Goal: Book appointment/travel/reservation

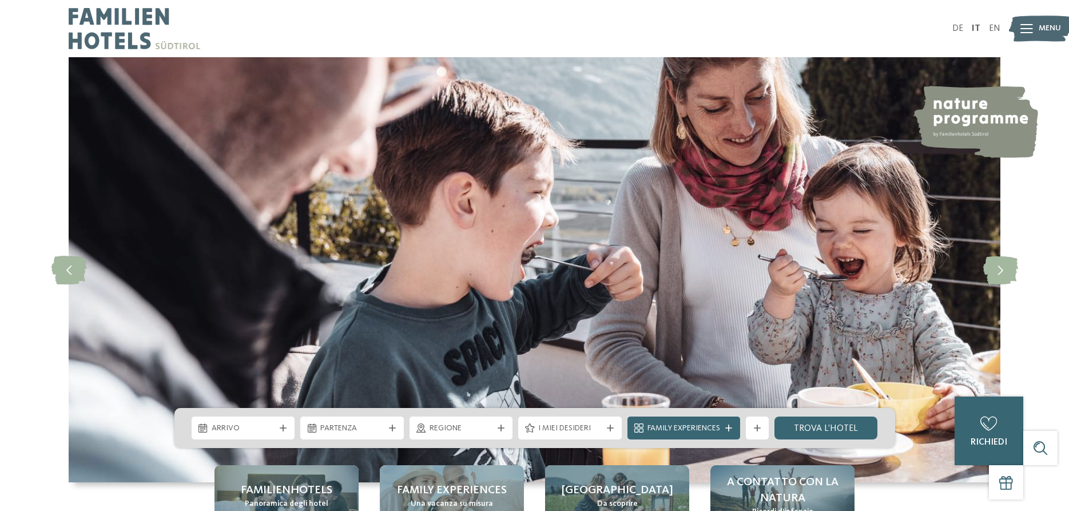
click at [1026, 31] on icon at bounding box center [1026, 28] width 13 height 9
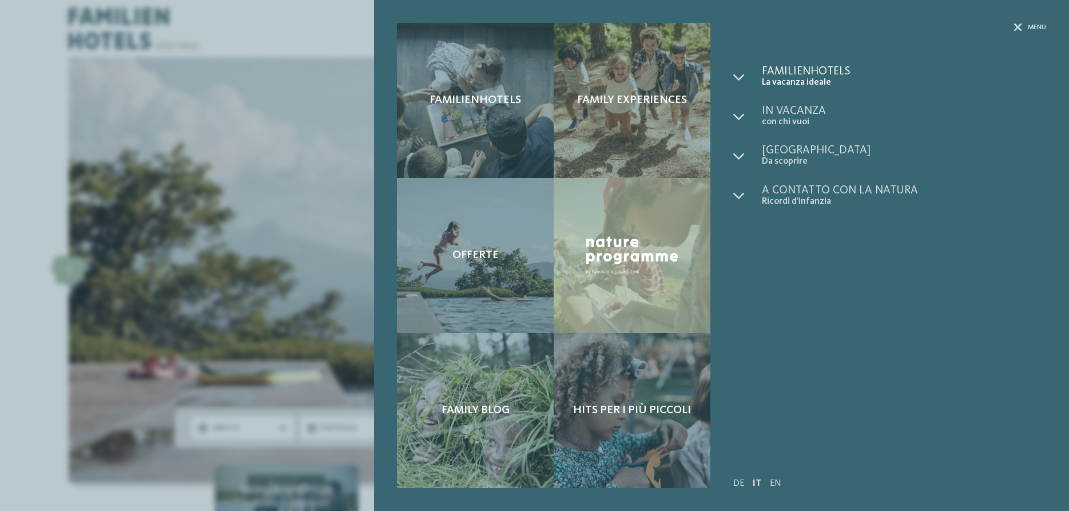
click at [792, 76] on span "Familienhotels" at bounding box center [904, 71] width 284 height 11
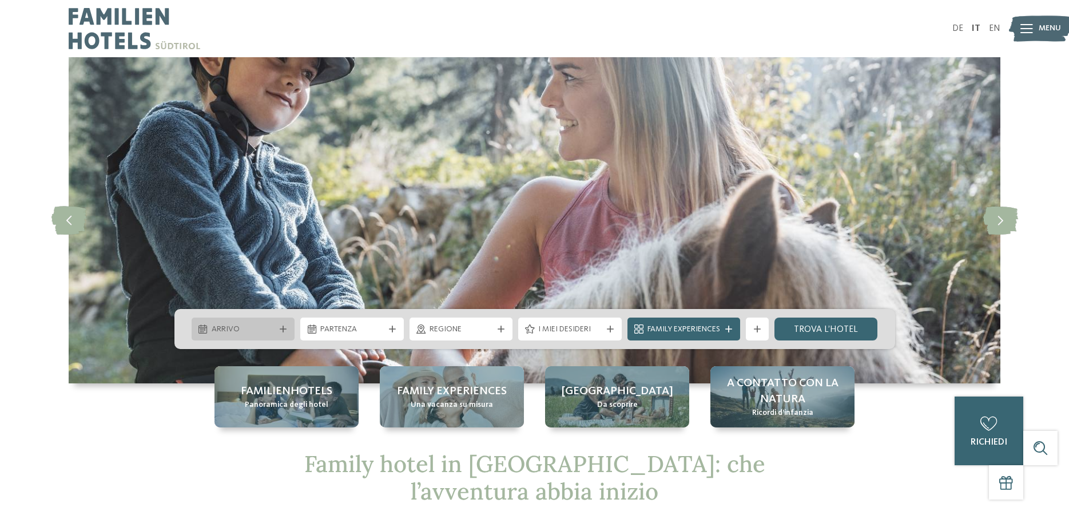
click at [279, 332] on div "Arrivo" at bounding box center [244, 328] width 104 height 23
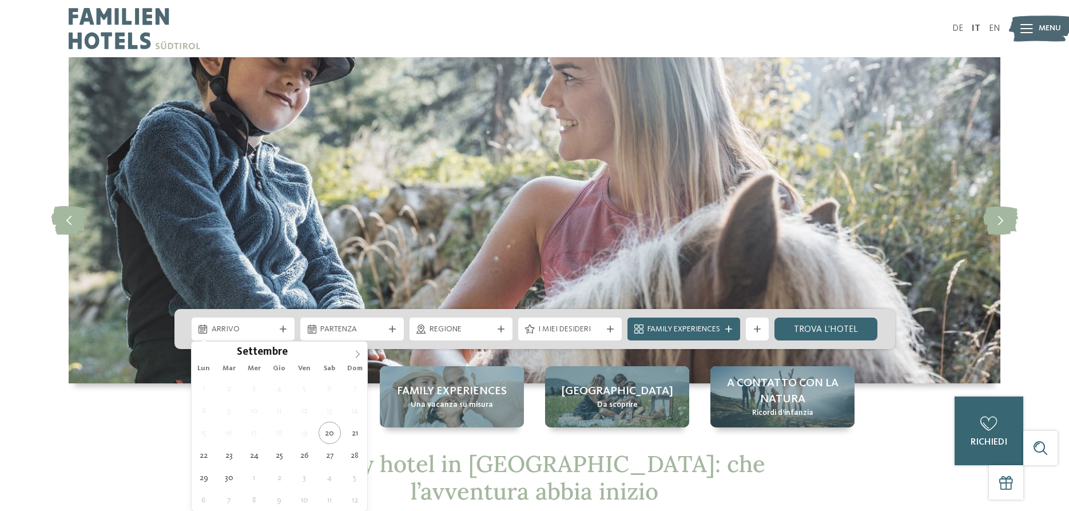
click at [357, 351] on icon at bounding box center [357, 354] width 8 height 8
type input "****"
click at [357, 351] on icon at bounding box center [357, 354] width 8 height 8
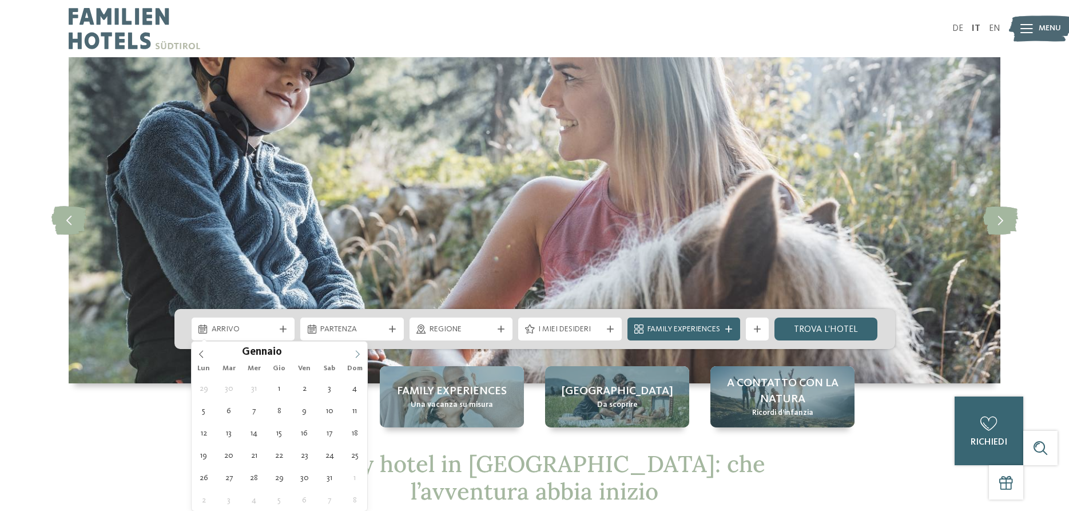
click at [357, 351] on icon at bounding box center [357, 354] width 8 height 8
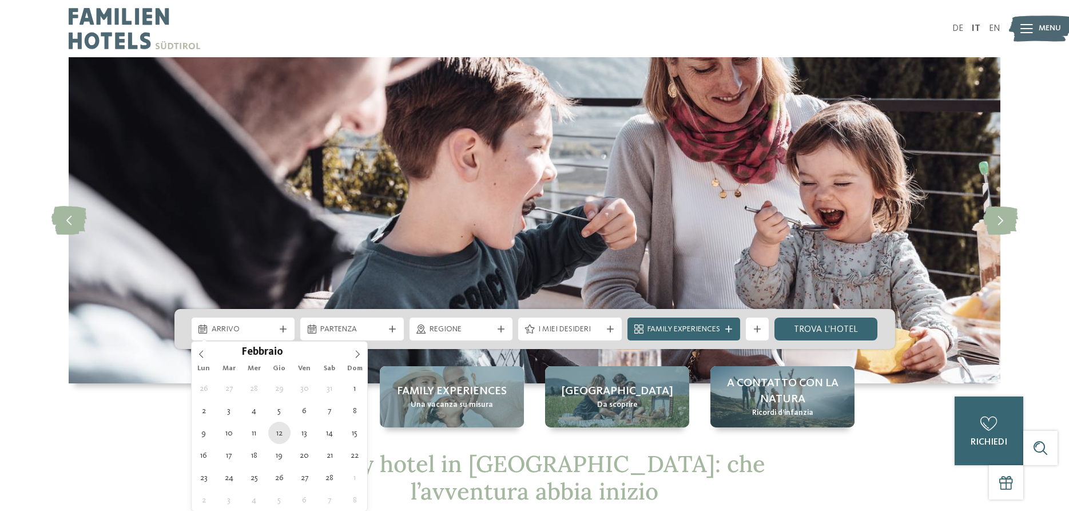
type div "12.02.2026"
type input "****"
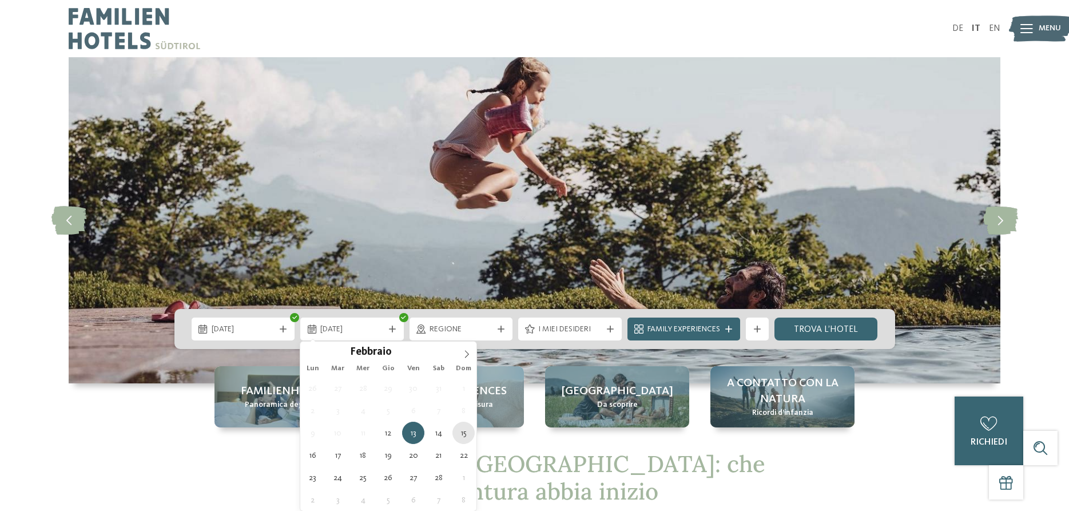
type div "15.02.2026"
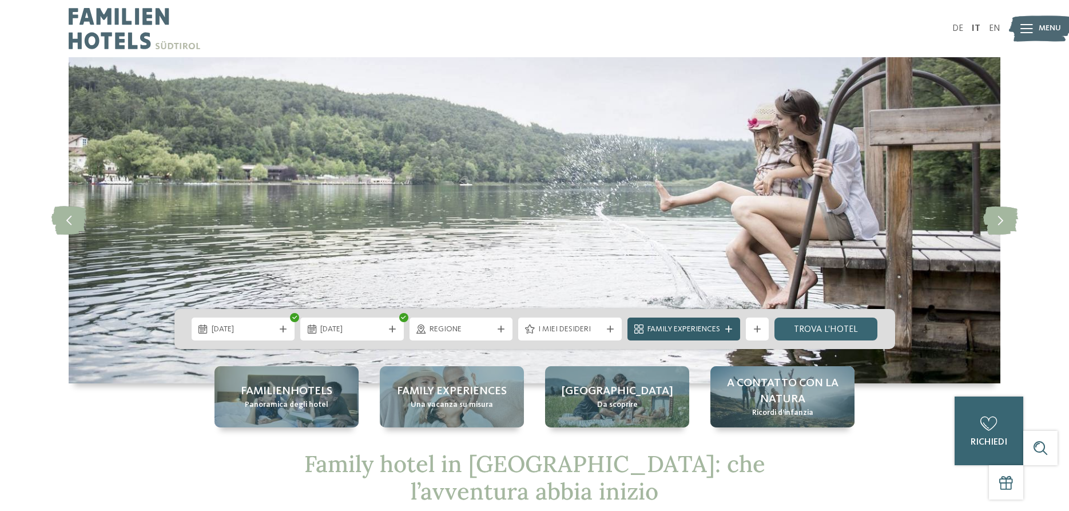
click at [733, 331] on div at bounding box center [728, 328] width 11 height 7
